Goal: Task Accomplishment & Management: Manage account settings

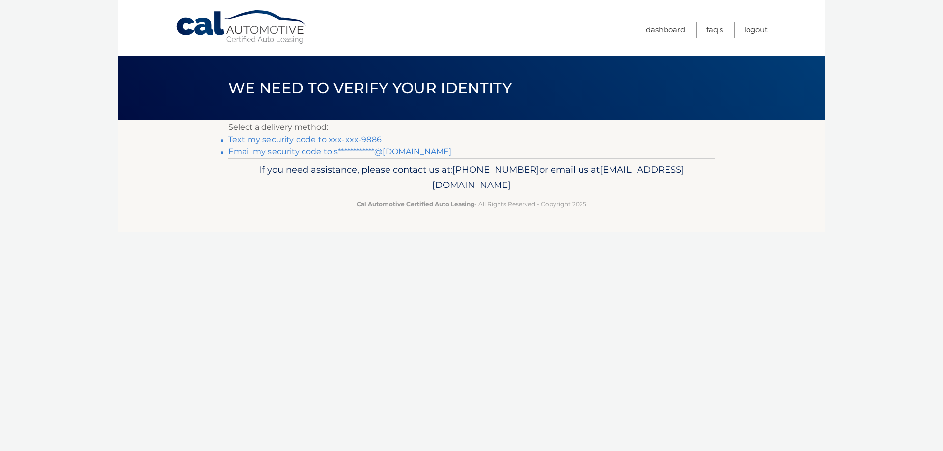
click at [388, 154] on link "**********" at bounding box center [339, 151] width 223 height 9
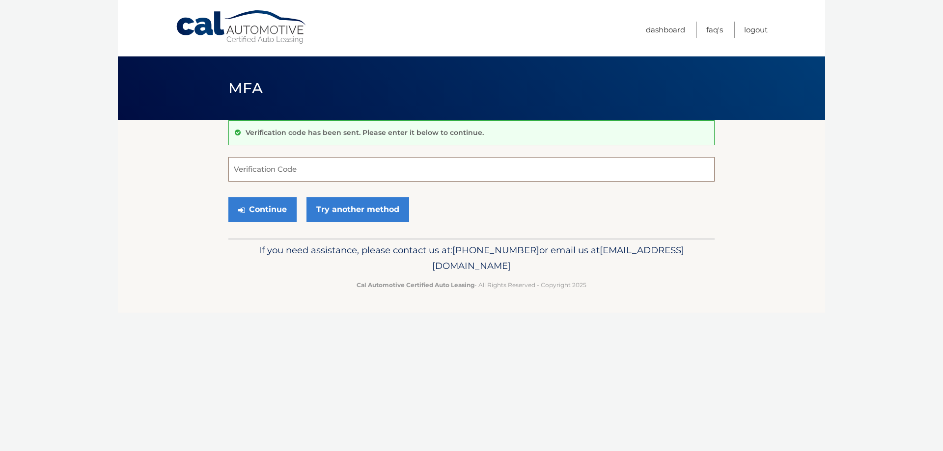
click at [327, 165] on input "Verification Code" at bounding box center [471, 169] width 486 height 25
type input "788728"
click at [275, 203] on button "Continue" at bounding box center [262, 209] width 68 height 25
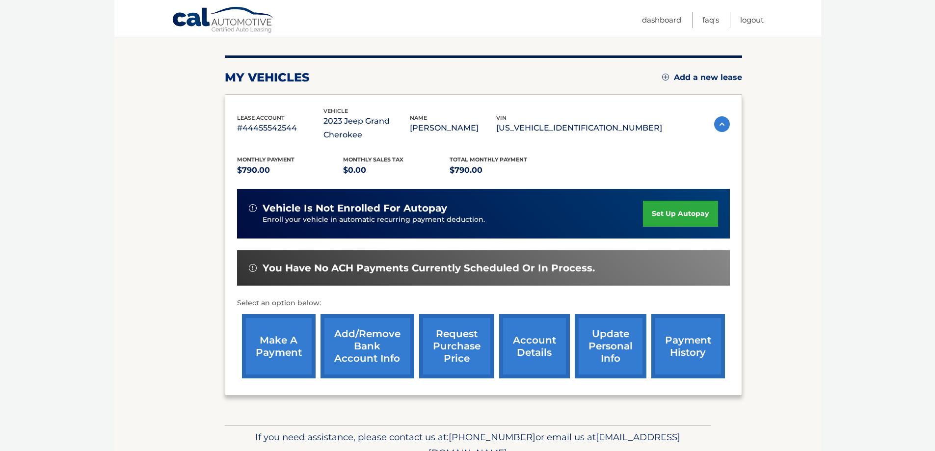
scroll to position [158, 0]
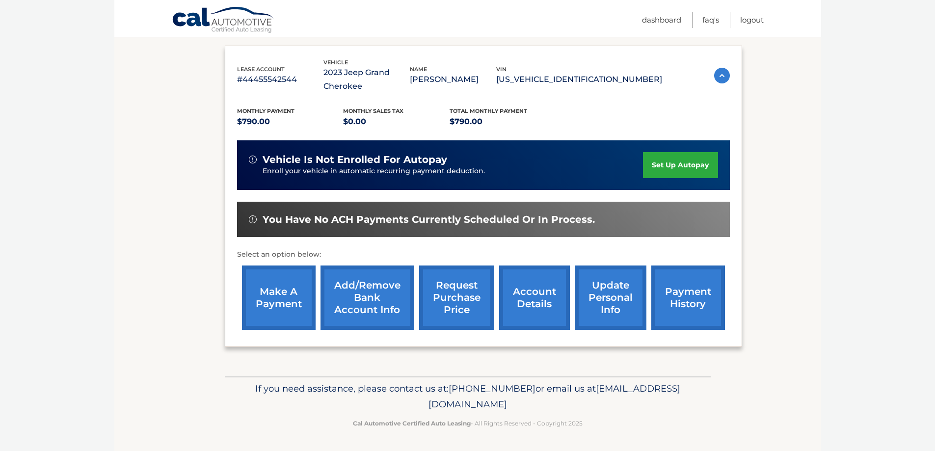
click at [276, 295] on link "make a payment" at bounding box center [279, 298] width 74 height 64
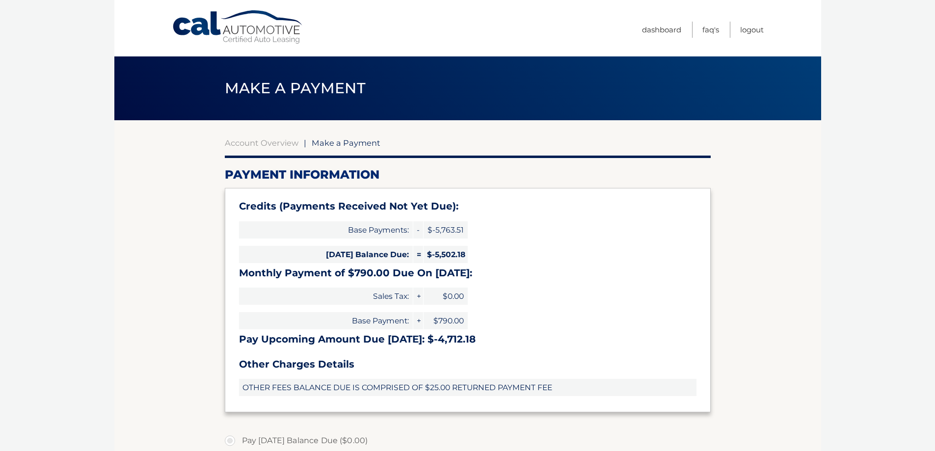
type input "0"
select select "NjkyZTIyZGUtZDlmMC00MmFlLWEzNzgtZTEwMmQzMzA2NGYw"
click at [290, 135] on div "Account Overview | Make a Payment Payment Information Credits (Payments Receive…" at bounding box center [468, 419] width 486 height 598
click at [287, 141] on link "Account Overview" at bounding box center [262, 143] width 74 height 10
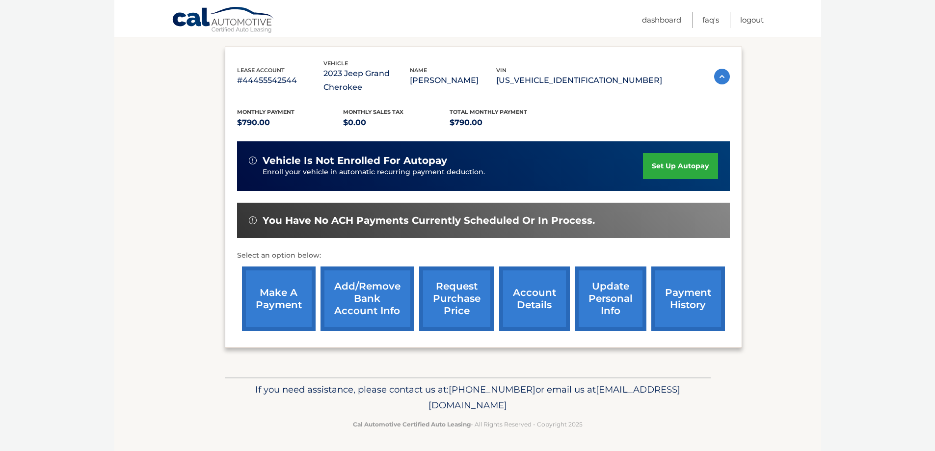
scroll to position [158, 0]
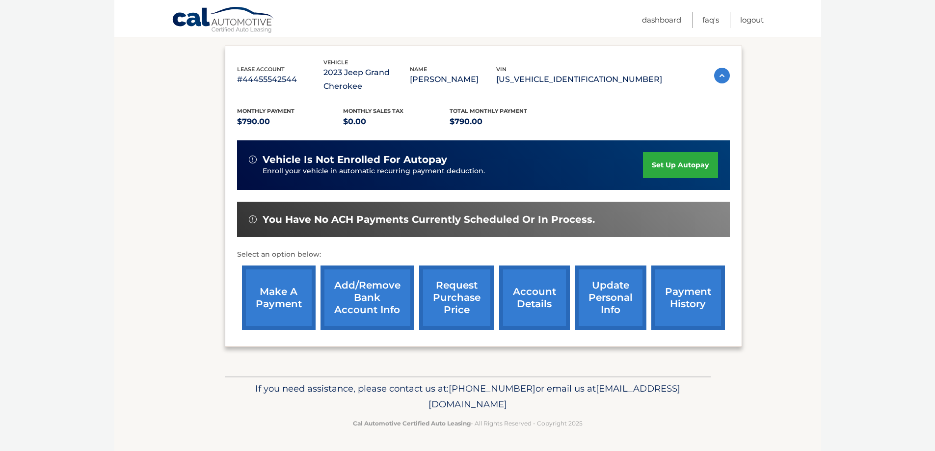
click at [490, 299] on link "request purchase price" at bounding box center [456, 298] width 75 height 64
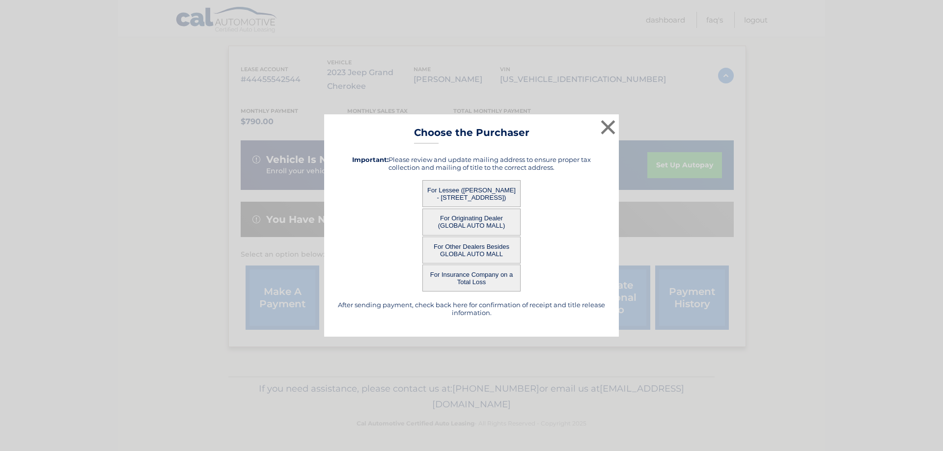
click at [502, 195] on button "For Lessee ([PERSON_NAME] - [STREET_ADDRESS])" at bounding box center [471, 193] width 98 height 27
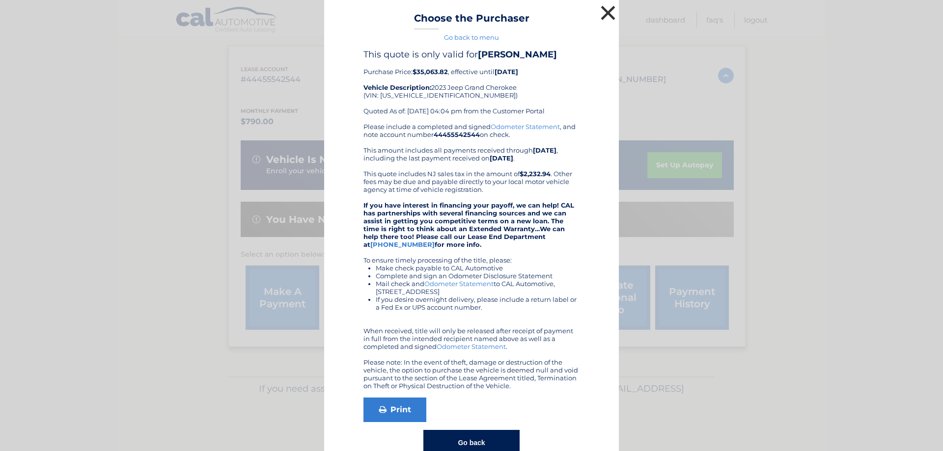
click at [602, 17] on button "×" at bounding box center [608, 13] width 20 height 20
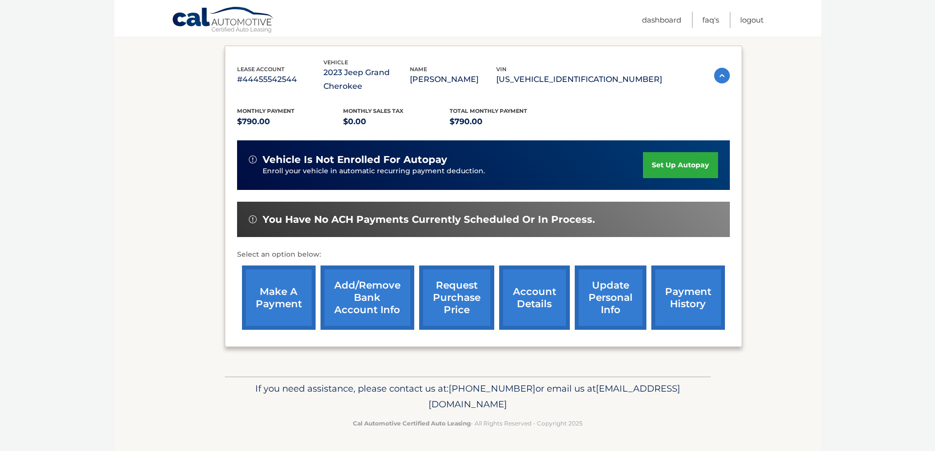
click at [280, 299] on link "make a payment" at bounding box center [279, 298] width 74 height 64
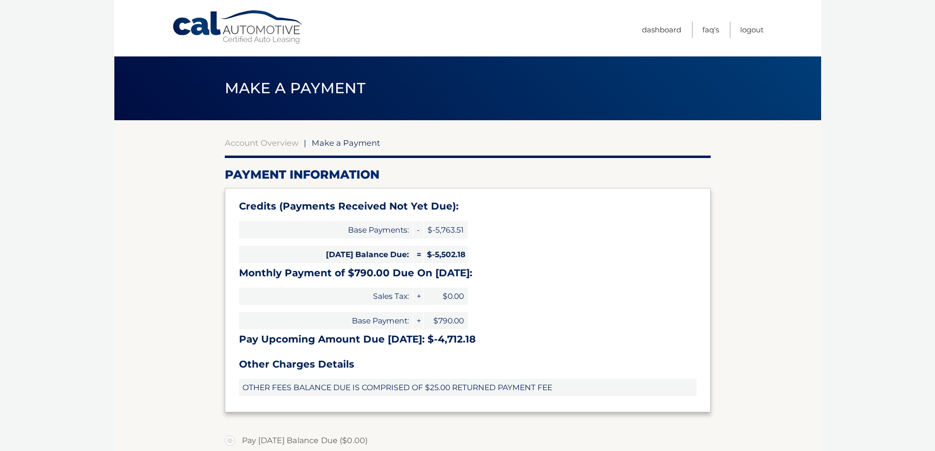
type input "0"
select select "NjkyZTIyZGUtZDlmMC00MmFlLWEzNzgtZTEwMmQzMzA2NGYw"
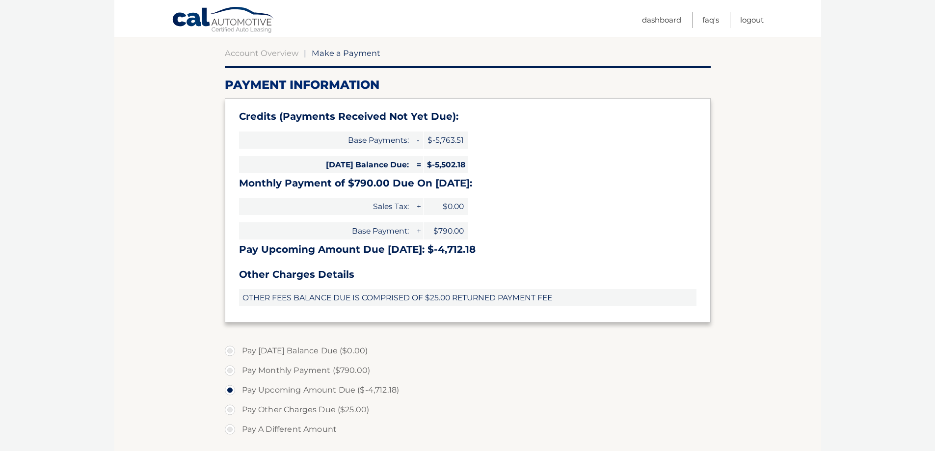
scroll to position [98, 0]
